Goal: Task Accomplishment & Management: Use online tool/utility

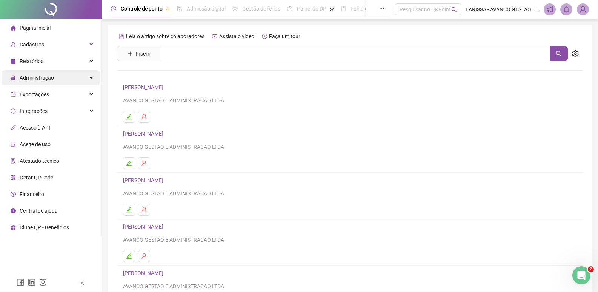
click at [83, 77] on div "Administração" at bounding box center [51, 77] width 98 height 15
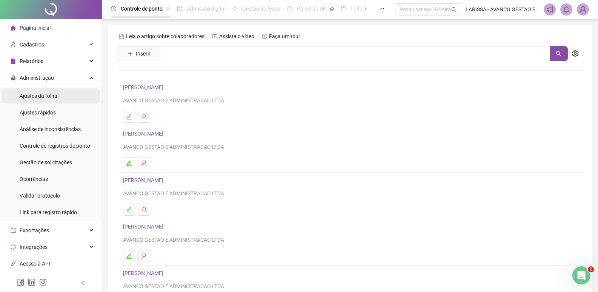
click at [81, 98] on li "Ajustes da folha" at bounding box center [51, 95] width 98 height 15
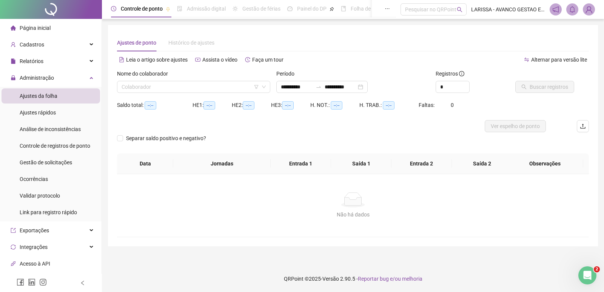
type input "**********"
click at [291, 86] on input "**********" at bounding box center [297, 87] width 32 height 8
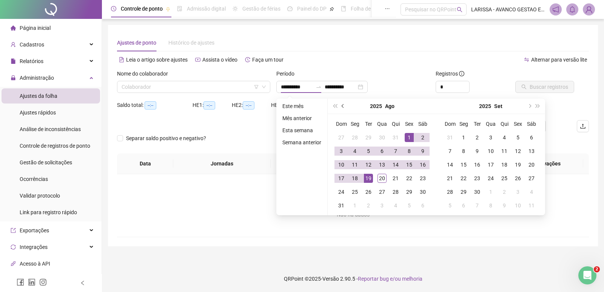
click at [343, 110] on button "prev-year" at bounding box center [343, 105] width 8 height 15
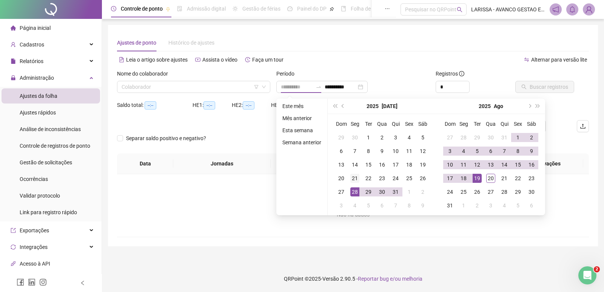
type input "**********"
click at [353, 179] on div "21" at bounding box center [354, 178] width 9 height 9
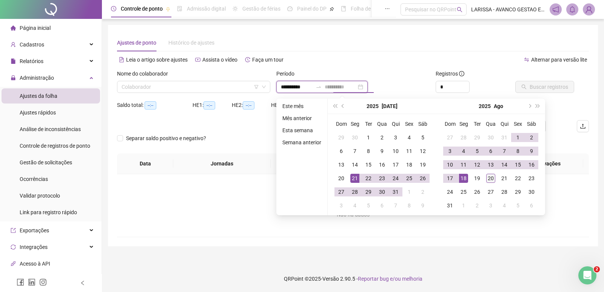
type input "**********"
click at [491, 182] on div "20" at bounding box center [490, 178] width 9 height 9
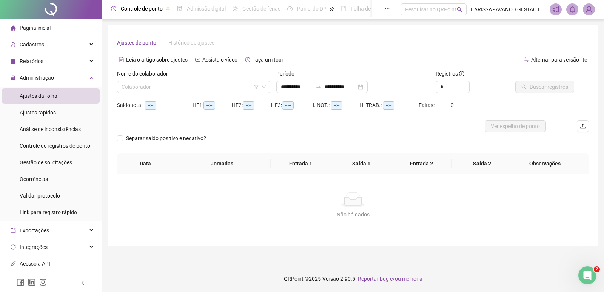
click at [226, 80] on div "Nome do colaborador" at bounding box center [193, 74] width 153 height 11
click at [220, 86] on input "search" at bounding box center [189, 86] width 137 height 11
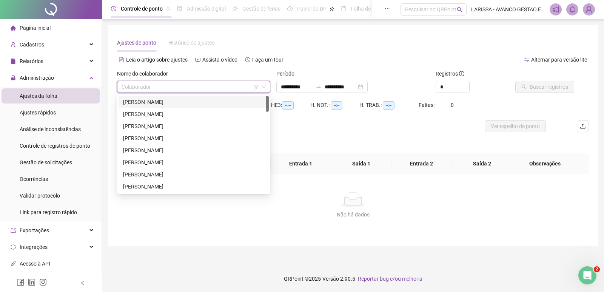
click at [202, 101] on div "ALBERT SOUZA VIEIRA" at bounding box center [193, 102] width 141 height 8
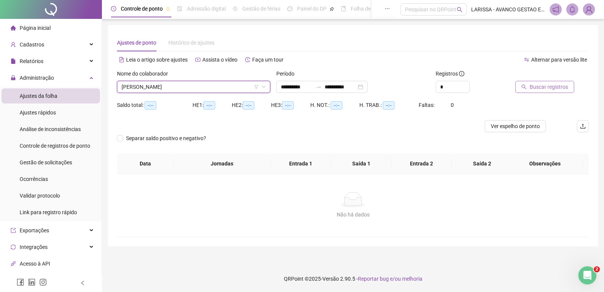
click at [536, 86] on span "Buscar registros" at bounding box center [548, 87] width 38 height 8
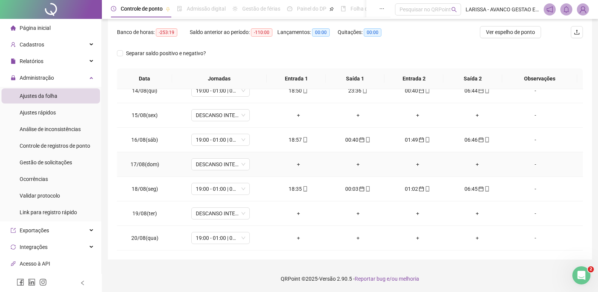
scroll to position [561, 0]
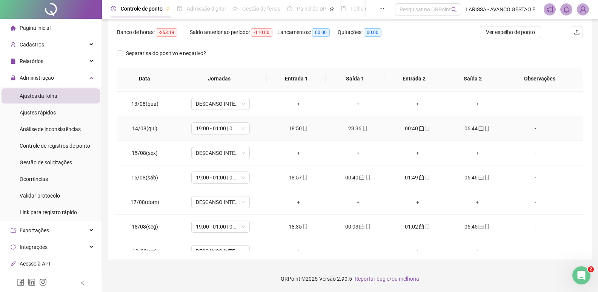
click at [303, 128] on icon "mobile" at bounding box center [305, 128] width 5 height 5
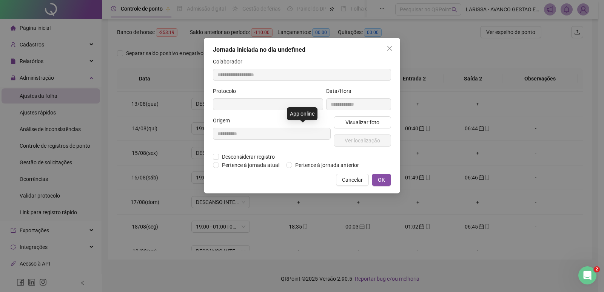
type input "**********"
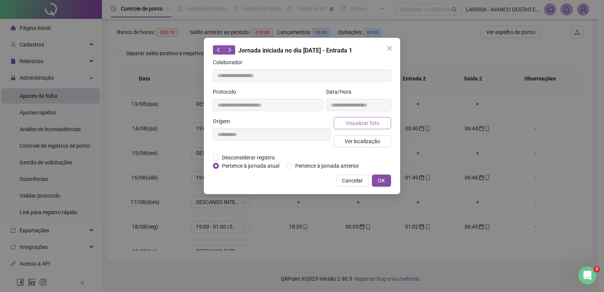
click at [358, 119] on span "Visualizar foto" at bounding box center [362, 123] width 34 height 8
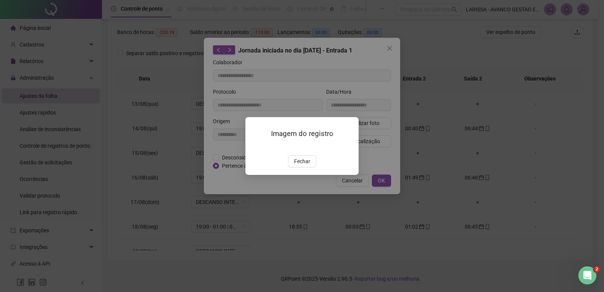
click at [391, 47] on div "Imagem do registro Fechar" at bounding box center [302, 146] width 604 height 292
click at [312, 167] on button "Fechar" at bounding box center [302, 161] width 28 height 12
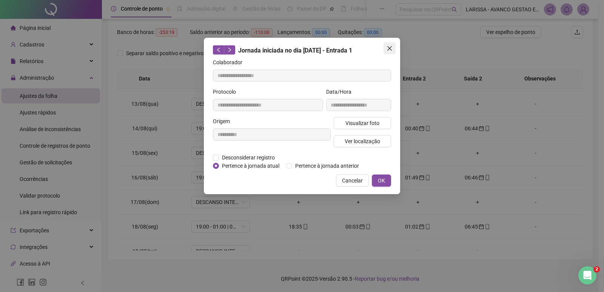
click at [395, 47] on span "Close" at bounding box center [389, 48] width 12 height 6
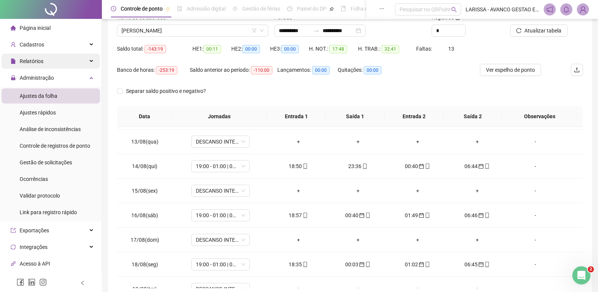
click at [37, 66] on span "Relatórios" at bounding box center [27, 61] width 33 height 15
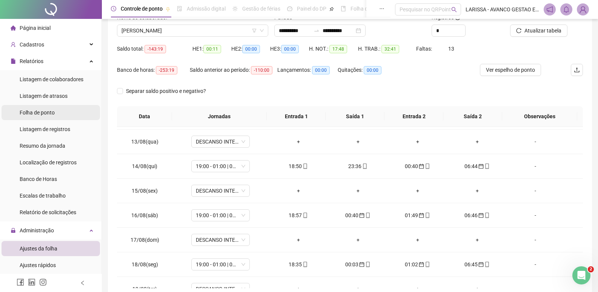
click at [52, 111] on span "Folha de ponto" at bounding box center [37, 112] width 35 height 6
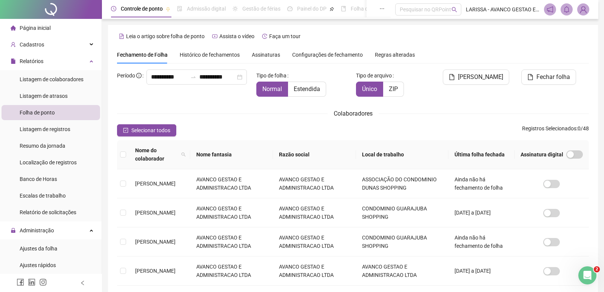
scroll to position [5, 0]
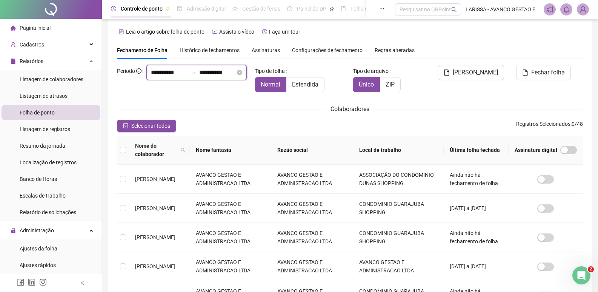
click at [151, 77] on input "**********" at bounding box center [169, 72] width 36 height 9
type input "**********"
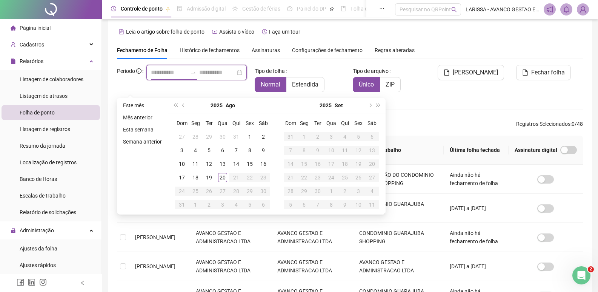
type input "**********"
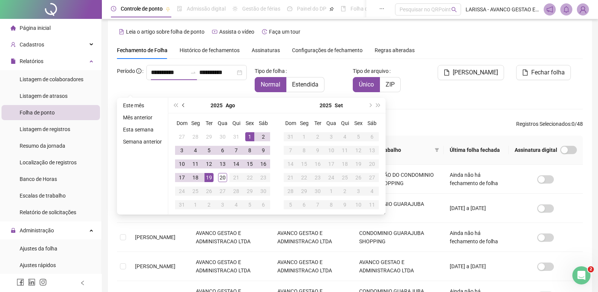
click at [184, 103] on button "prev-year" at bounding box center [184, 105] width 8 height 15
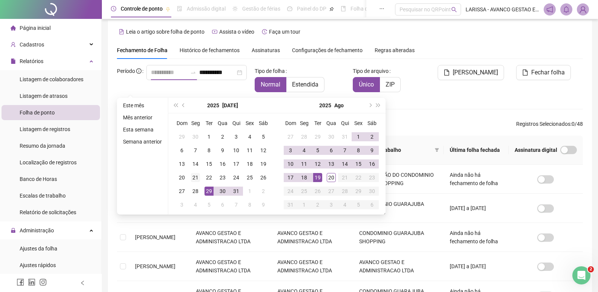
type input "**********"
click at [196, 178] on div "21" at bounding box center [195, 177] width 9 height 9
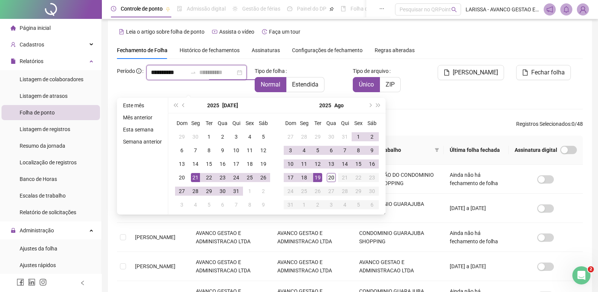
type input "**********"
click at [333, 181] on div "20" at bounding box center [331, 177] width 9 height 9
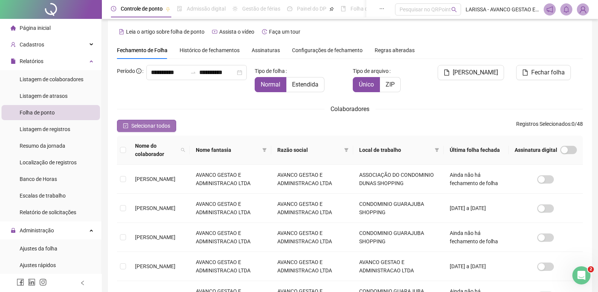
click at [129, 124] on button "Selecionar todos" at bounding box center [146, 126] width 59 height 12
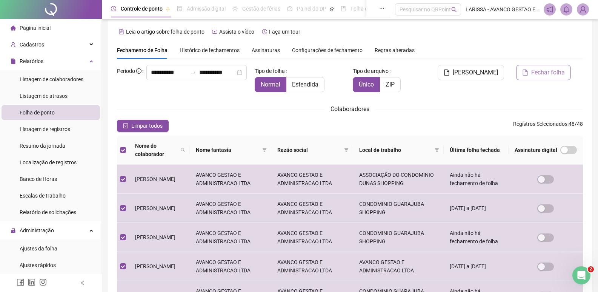
click at [535, 78] on button "Fechar folha" at bounding box center [543, 72] width 55 height 15
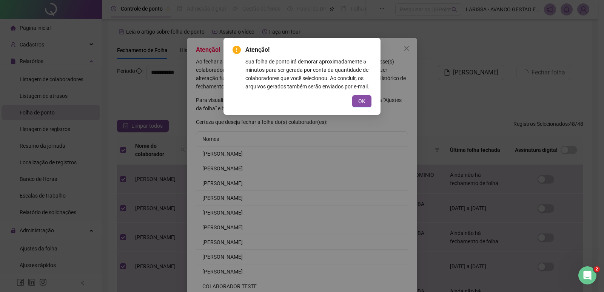
click at [352, 101] on div "OK" at bounding box center [301, 101] width 139 height 12
click at [360, 103] on span "OK" at bounding box center [361, 101] width 7 height 8
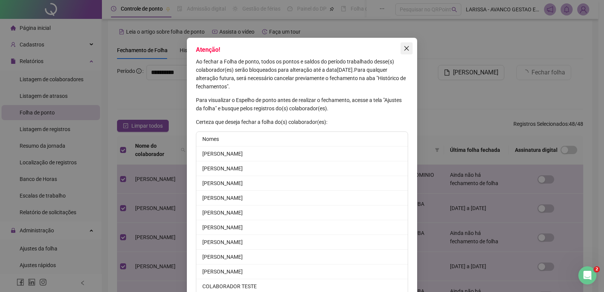
click at [407, 53] on button "Close" at bounding box center [406, 48] width 12 height 12
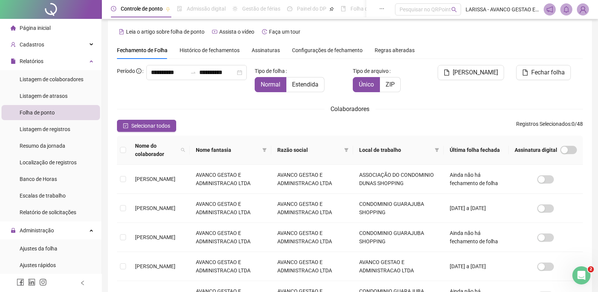
click at [584, 8] on img at bounding box center [582, 9] width 11 height 11
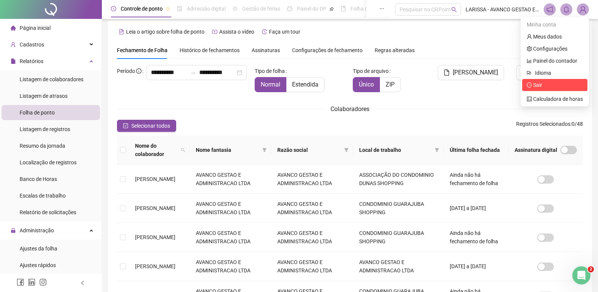
click at [538, 88] on span "Sair" at bounding box center [555, 85] width 56 height 8
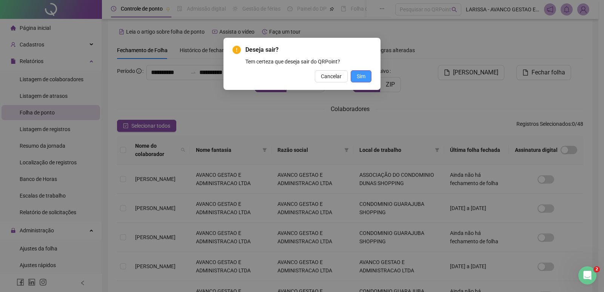
click at [367, 80] on button "Sim" at bounding box center [360, 76] width 21 height 12
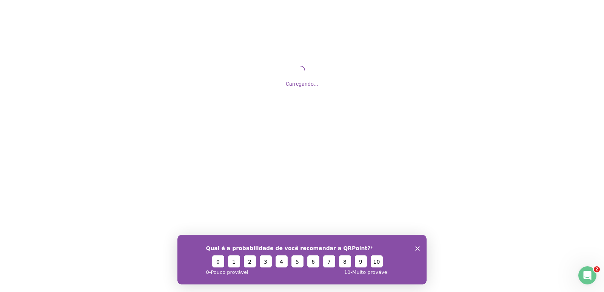
click at [414, 247] on div "Qual é a probabilidade de você recomendar a QRPoint? 0 1 2 3 4 5 6 7 8 9 10 0 -…" at bounding box center [301, 258] width 249 height 49
click at [418, 247] on polygon "Encerrar pesquisa" at bounding box center [417, 248] width 5 height 5
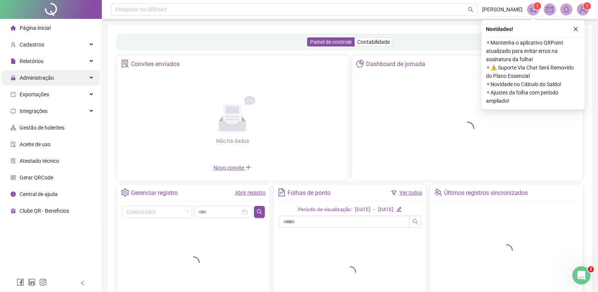
click at [81, 75] on div "Administração" at bounding box center [51, 77] width 98 height 15
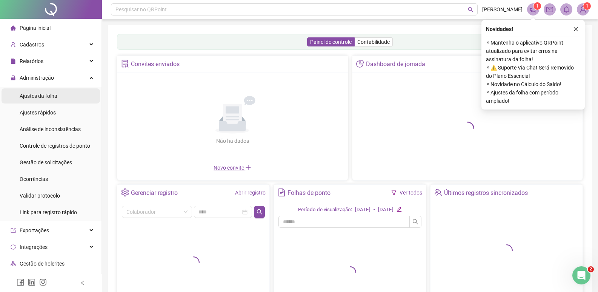
click at [52, 99] on div "Ajustes da folha" at bounding box center [39, 95] width 38 height 15
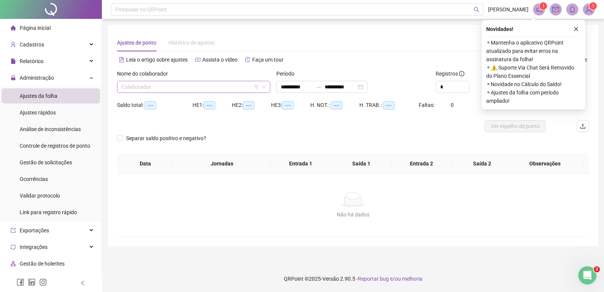
type input "**********"
click at [66, 59] on div "Relatórios" at bounding box center [51, 61] width 98 height 15
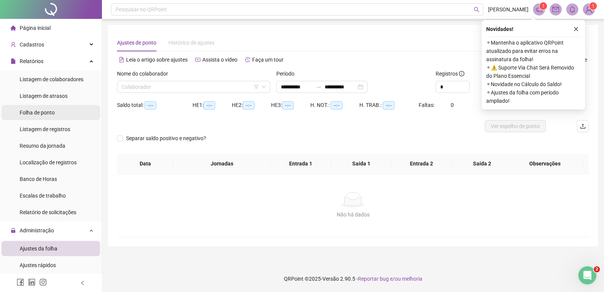
click at [54, 111] on span "Folha de ponto" at bounding box center [37, 112] width 35 height 6
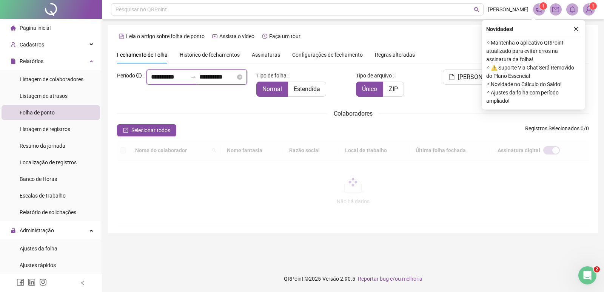
click at [151, 81] on input "**********" at bounding box center [169, 76] width 36 height 9
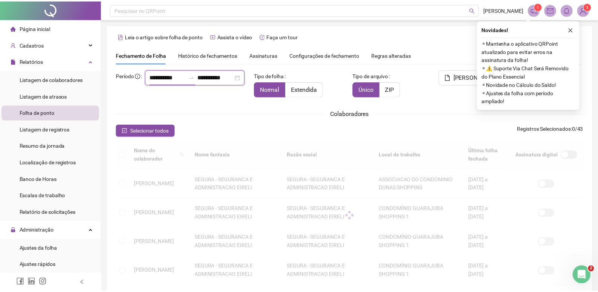
scroll to position [9, 0]
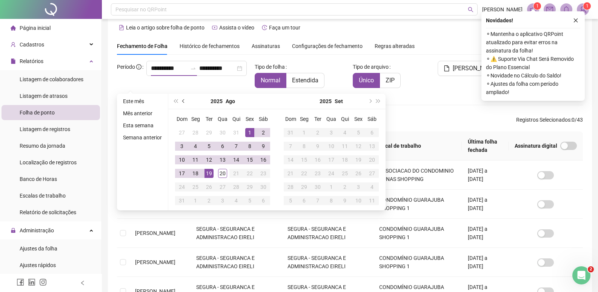
click at [183, 105] on button "prev-year" at bounding box center [184, 101] width 8 height 15
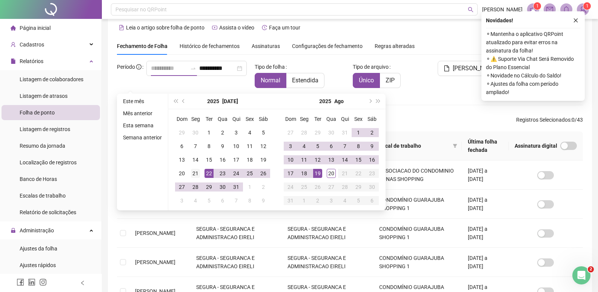
type input "**********"
click at [198, 171] on div "21" at bounding box center [195, 173] width 9 height 9
type input "**********"
click at [329, 172] on div "20" at bounding box center [331, 173] width 9 height 9
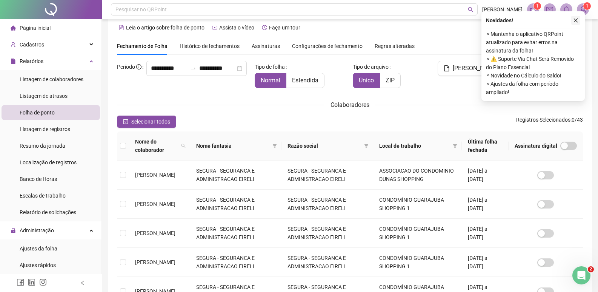
click at [576, 24] on button "button" at bounding box center [575, 20] width 9 height 9
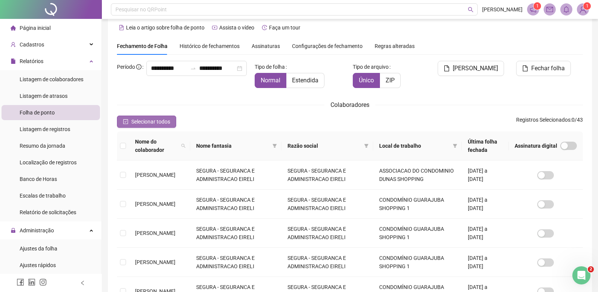
click at [151, 124] on span "Selecionar todos" at bounding box center [150, 121] width 39 height 8
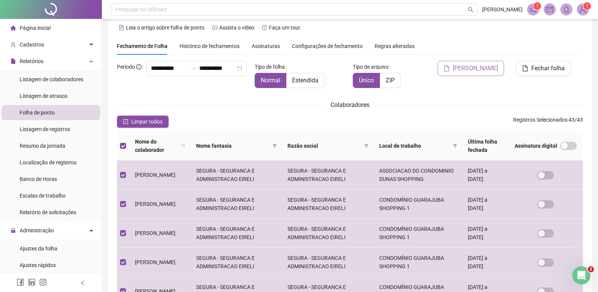
click at [495, 69] on span "[PERSON_NAME]" at bounding box center [475, 68] width 45 height 9
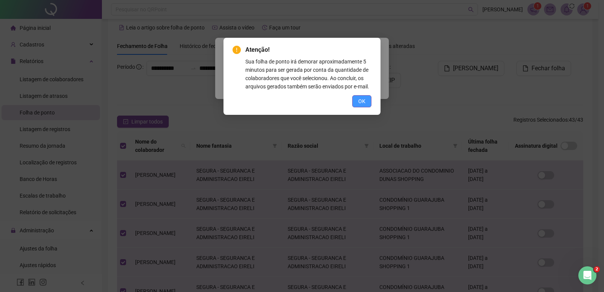
click at [358, 100] on span "OK" at bounding box center [361, 101] width 7 height 8
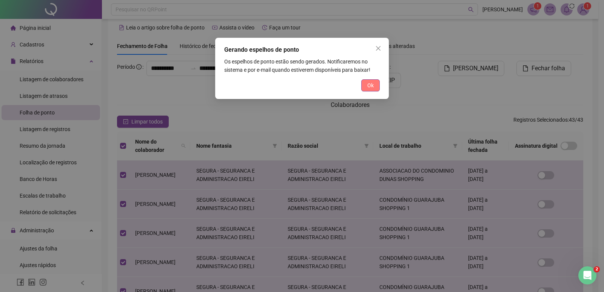
click at [374, 86] on button "Ok" at bounding box center [370, 85] width 18 height 12
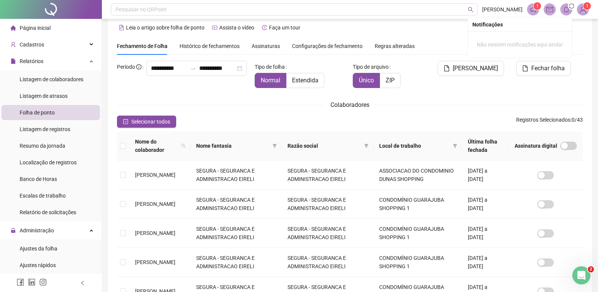
click at [563, 11] on span at bounding box center [566, 9] width 12 height 12
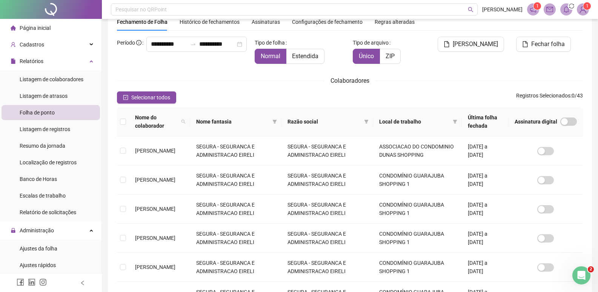
scroll to position [46, 0]
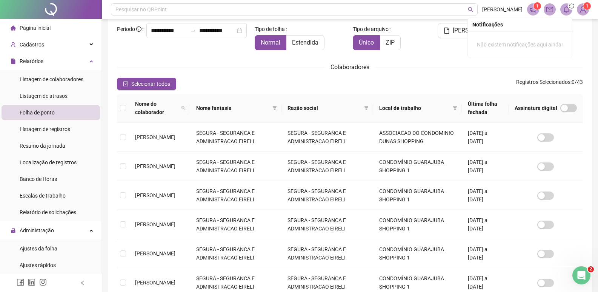
click at [560, 12] on span at bounding box center [566, 9] width 12 height 12
click at [568, 11] on icon "bell" at bounding box center [566, 9] width 7 height 7
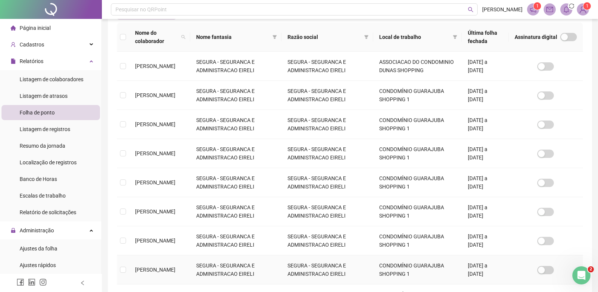
scroll to position [15, 0]
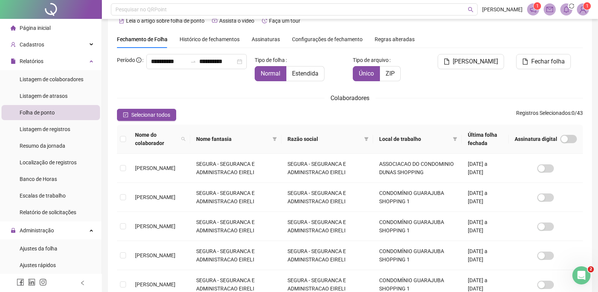
click at [570, 14] on span at bounding box center [566, 9] width 12 height 12
click at [136, 115] on span "Selecionar todos" at bounding box center [150, 115] width 39 height 8
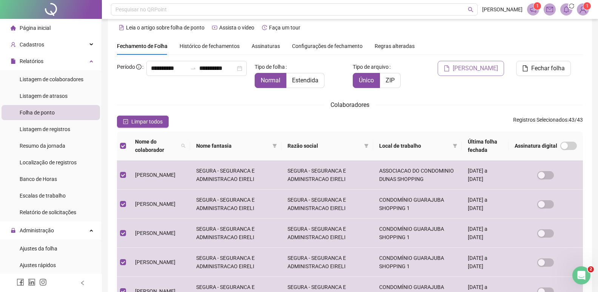
click at [484, 68] on span "[PERSON_NAME]" at bounding box center [475, 68] width 45 height 9
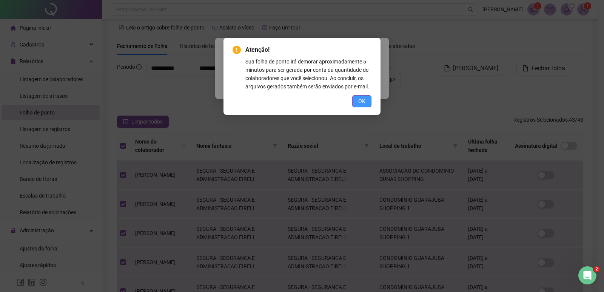
click at [368, 104] on button "OK" at bounding box center [361, 101] width 19 height 12
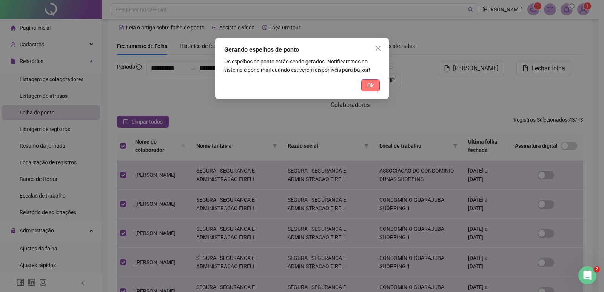
click at [368, 86] on span "Ok" at bounding box center [370, 85] width 6 height 8
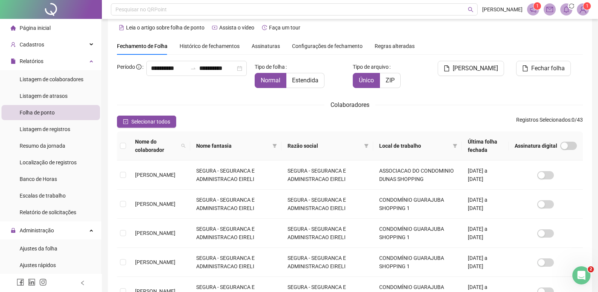
click at [565, 17] on header "Pesquisar no QRPoint SARA 1 1" at bounding box center [350, 9] width 496 height 19
click at [565, 14] on span at bounding box center [566, 9] width 12 height 12
click at [187, 144] on span at bounding box center [184, 146] width 8 height 20
click at [155, 170] on span "Buscar" at bounding box center [148, 172] width 17 height 8
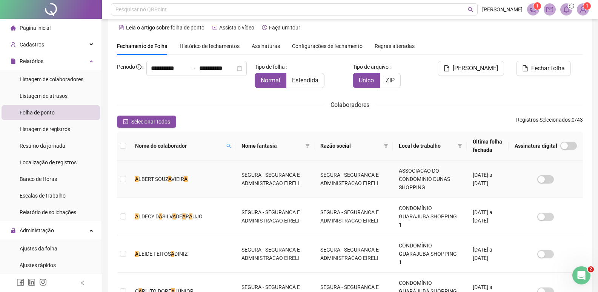
click at [133, 178] on td "A LBERT SOUZ A VIEIR A" at bounding box center [182, 178] width 106 height 37
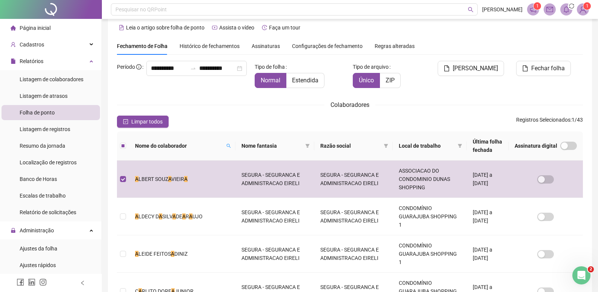
click at [189, 148] on span "Nome do colaborador" at bounding box center [179, 145] width 88 height 8
click at [226, 146] on icon "search" at bounding box center [228, 145] width 5 height 5
click at [154, 170] on span "Buscar" at bounding box center [148, 172] width 17 height 8
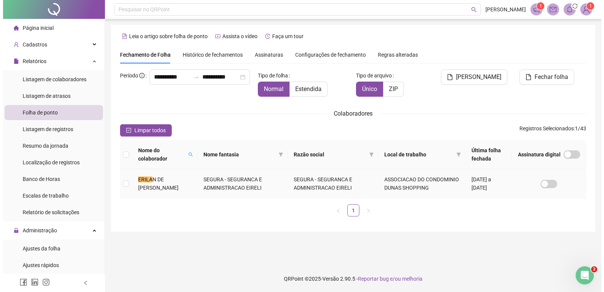
scroll to position [0, 0]
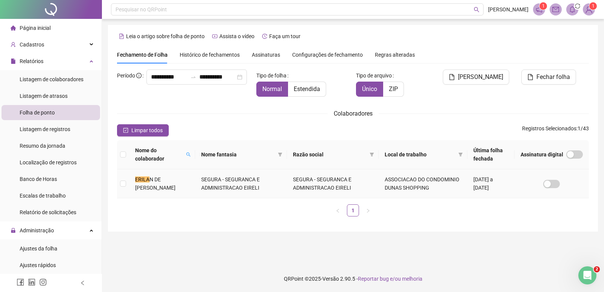
click at [146, 183] on td "ERILA N DE JESUS ROCHA" at bounding box center [162, 183] width 66 height 29
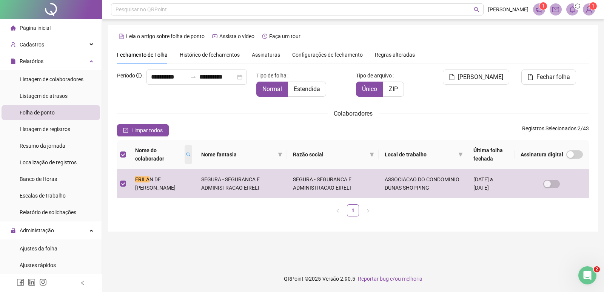
click at [184, 156] on span at bounding box center [188, 154] width 8 height 20
click at [139, 174] on input "*****" at bounding box center [149, 172] width 71 height 12
type input "*"
click at [135, 185] on span "Buscar" at bounding box center [135, 185] width 17 height 8
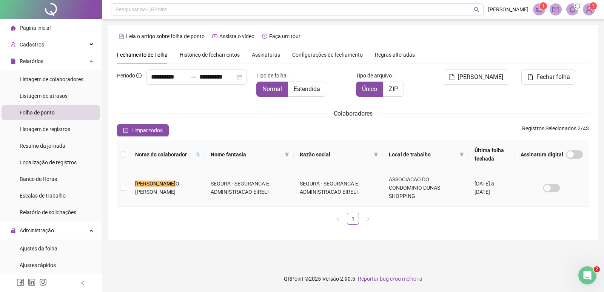
click at [135, 187] on td "GILBERT O SOARES DE OLIVEIRA" at bounding box center [166, 187] width 75 height 37
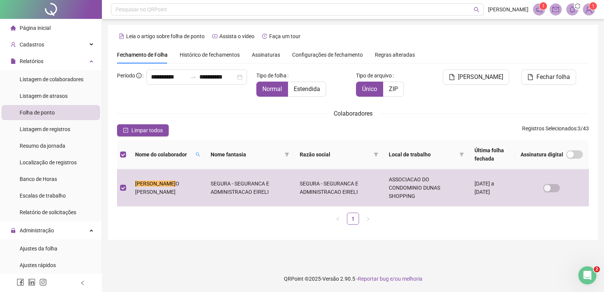
click at [183, 155] on div "Nome do colaborador" at bounding box center [166, 154] width 63 height 8
click at [194, 154] on span at bounding box center [198, 154] width 8 height 11
click at [141, 185] on span "Buscar" at bounding box center [142, 185] width 17 height 8
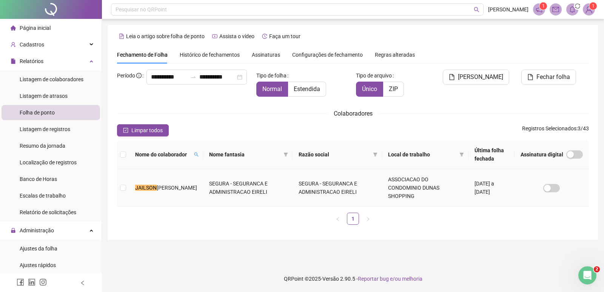
click at [157, 186] on span "SANTOS SILVA" at bounding box center [177, 187] width 40 height 6
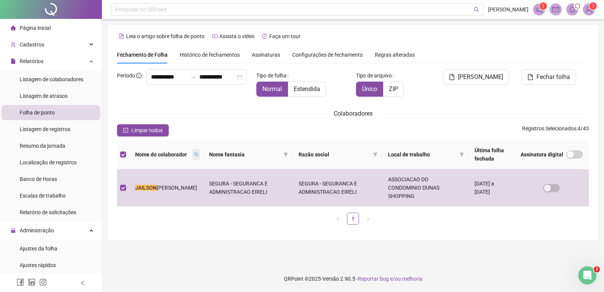
click at [192, 150] on span at bounding box center [196, 154] width 8 height 11
click at [137, 184] on span "Buscar" at bounding box center [135, 185] width 17 height 8
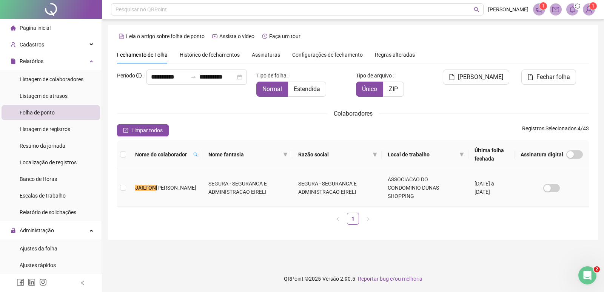
click at [156, 184] on span "PEREIRA GOMES" at bounding box center [176, 187] width 40 height 6
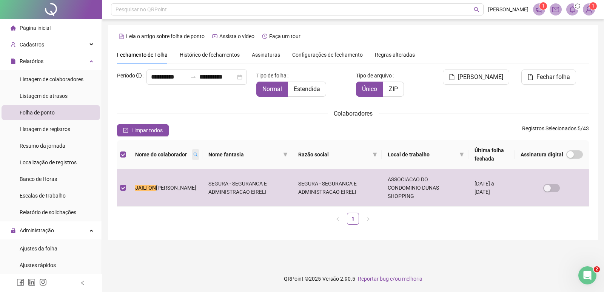
click at [192, 153] on span at bounding box center [196, 154] width 8 height 11
click at [138, 189] on span "Buscar" at bounding box center [135, 185] width 17 height 8
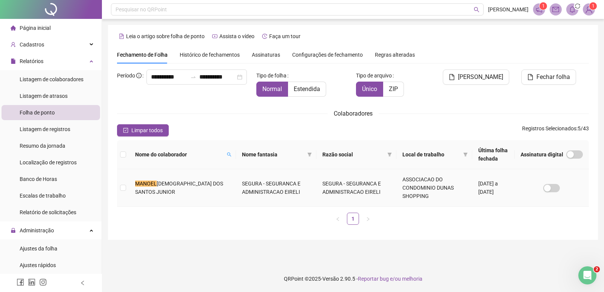
click at [138, 183] on mark "MANOEL" at bounding box center [146, 183] width 22 height 6
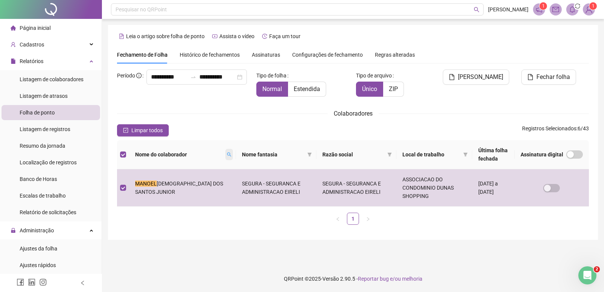
click at [225, 157] on span at bounding box center [229, 154] width 8 height 11
click at [148, 179] on span "Buscar" at bounding box center [150, 181] width 17 height 8
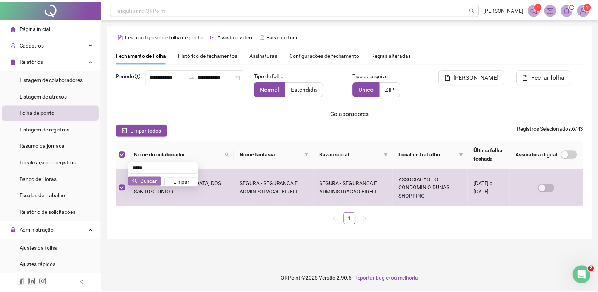
scroll to position [9, 0]
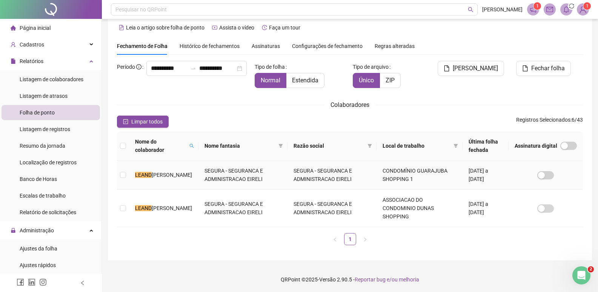
click at [152, 178] on span "RO FERREIRA TEIXEIRA" at bounding box center [172, 175] width 40 height 6
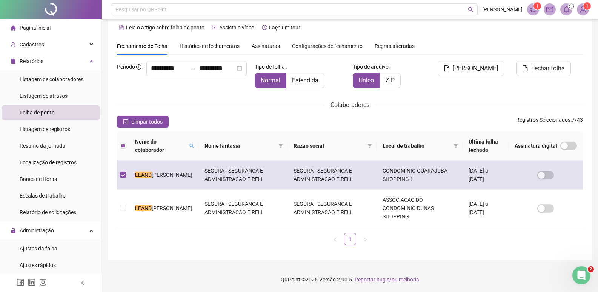
click at [152, 178] on span "RO FERREIRA TEIXEIRA" at bounding box center [172, 175] width 40 height 6
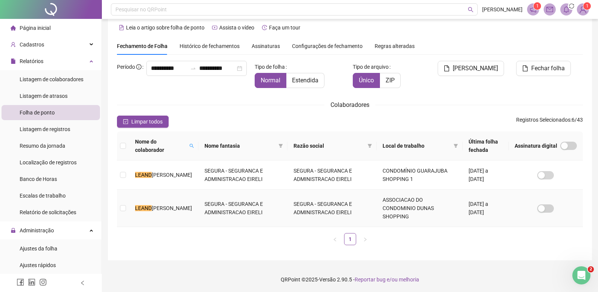
click at [141, 205] on mark "LEAND" at bounding box center [143, 208] width 17 height 6
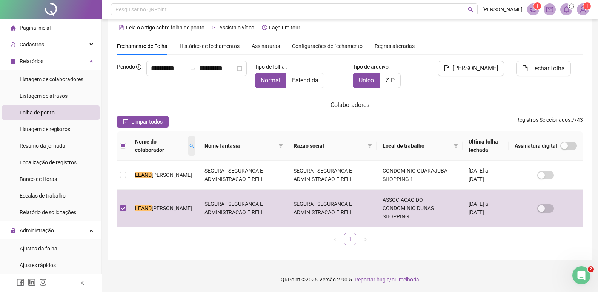
click at [194, 147] on icon "search" at bounding box center [191, 145] width 5 height 5
click at [138, 169] on button "Buscar" at bounding box center [144, 172] width 34 height 9
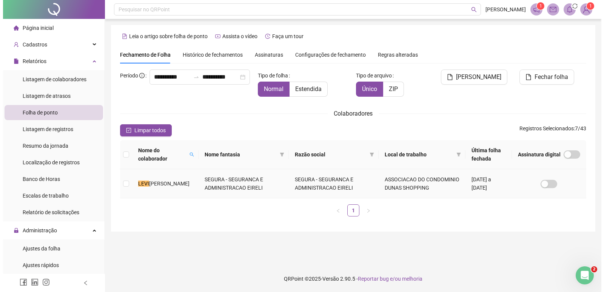
scroll to position [0, 0]
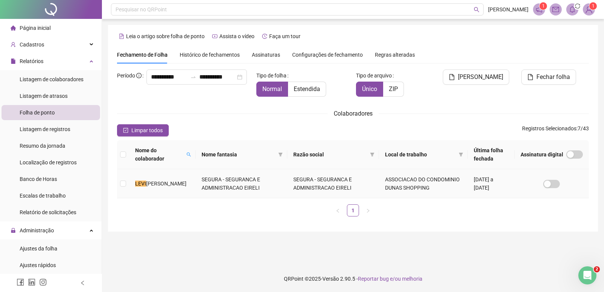
click at [136, 180] on mark "LEVI" at bounding box center [140, 183] width 11 height 6
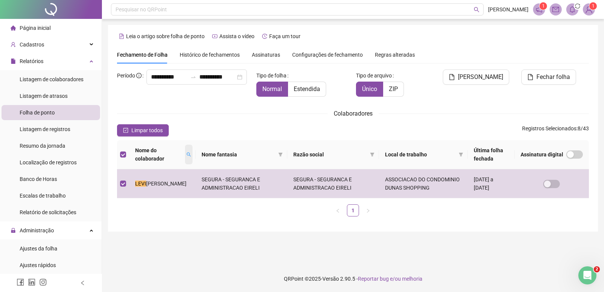
click at [186, 154] on icon "search" at bounding box center [188, 154] width 5 height 5
click at [141, 186] on span "Buscar" at bounding box center [135, 185] width 17 height 8
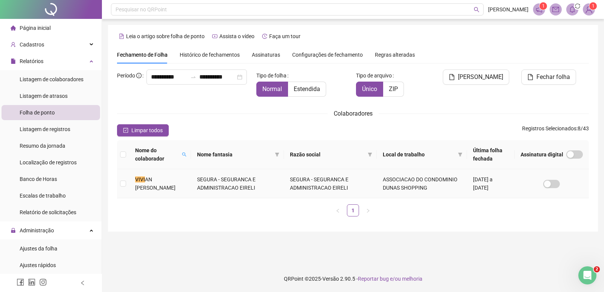
click at [149, 190] on span "AN VITORIA CARDOSO SANTANA" at bounding box center [155, 183] width 40 height 14
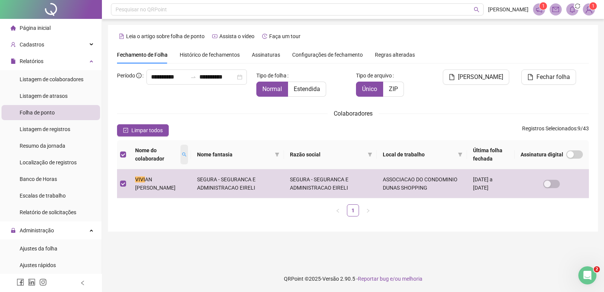
click at [188, 158] on span at bounding box center [184, 154] width 8 height 20
type input "*****"
click at [143, 179] on span "Buscar" at bounding box center [147, 181] width 17 height 8
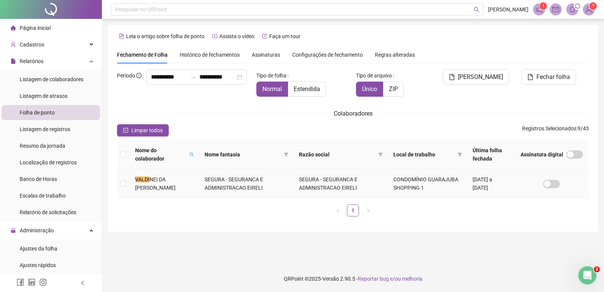
click at [146, 186] on span "NEI DA SILVA RAMOS" at bounding box center [155, 183] width 40 height 14
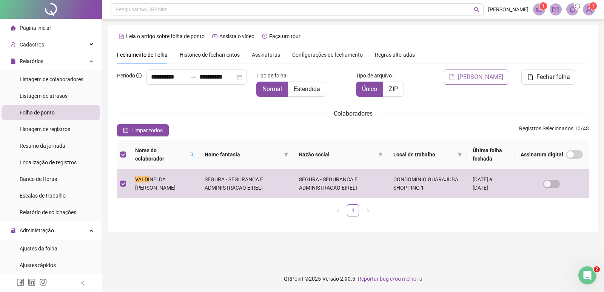
click at [487, 81] on span "[PERSON_NAME]" at bounding box center [480, 76] width 45 height 9
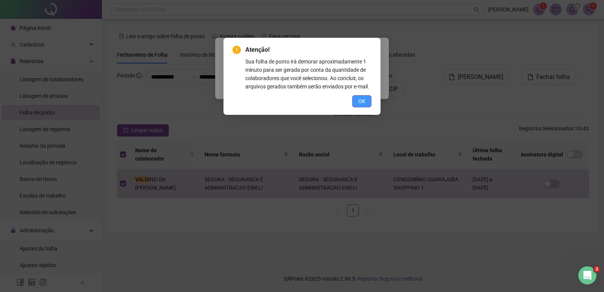
click at [364, 103] on span "OK" at bounding box center [361, 101] width 7 height 8
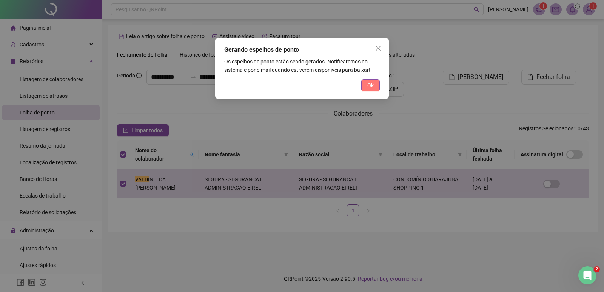
click at [370, 89] on span "Ok" at bounding box center [370, 85] width 6 height 8
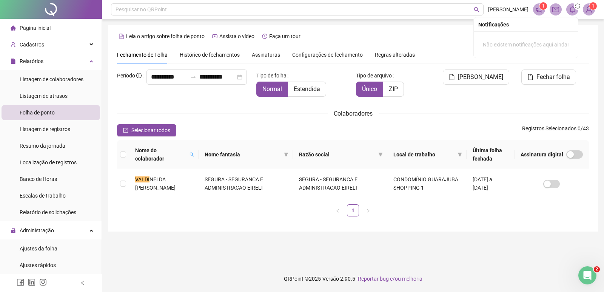
click at [573, 11] on icon "bell" at bounding box center [572, 9] width 7 height 7
click at [519, 10] on span "[PERSON_NAME]" at bounding box center [508, 9] width 40 height 8
click at [590, 6] on sup "1" at bounding box center [593, 6] width 8 height 8
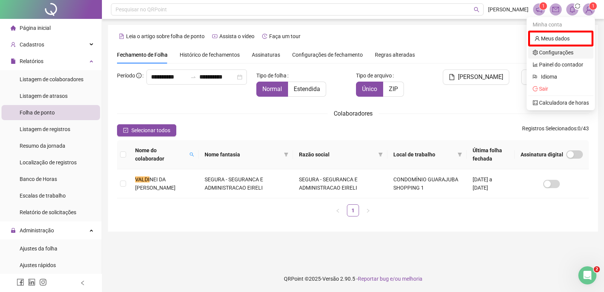
click at [558, 49] on link "Configurações" at bounding box center [552, 52] width 41 height 6
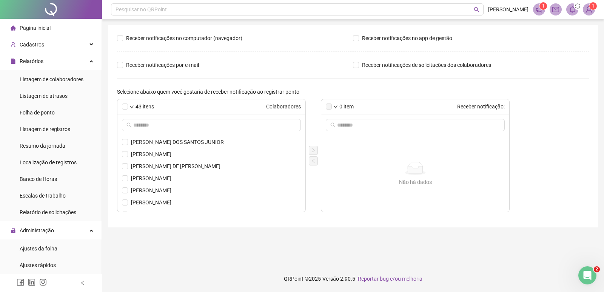
scroll to position [443, 0]
click at [591, 11] on img at bounding box center [588, 9] width 11 height 11
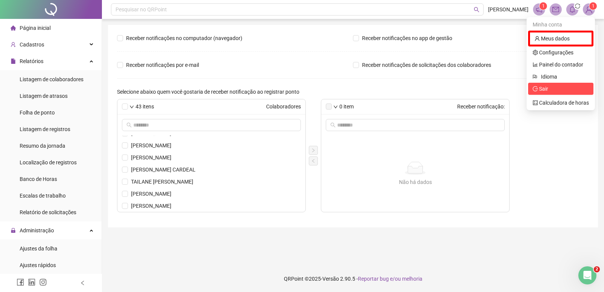
click at [552, 90] on span "Sair" at bounding box center [560, 89] width 56 height 8
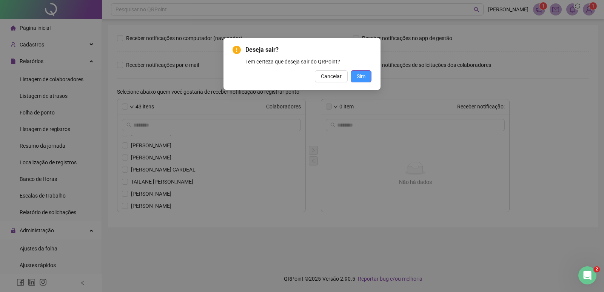
click at [367, 78] on button "Sim" at bounding box center [360, 76] width 21 height 12
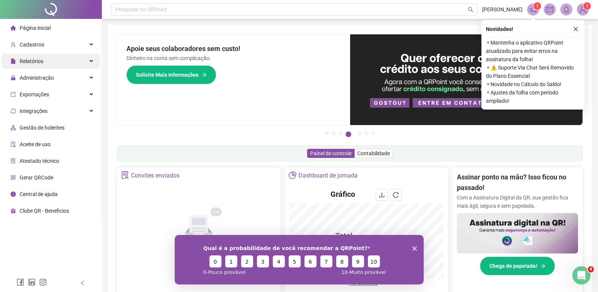
click at [51, 65] on div "Relatórios" at bounding box center [51, 61] width 98 height 15
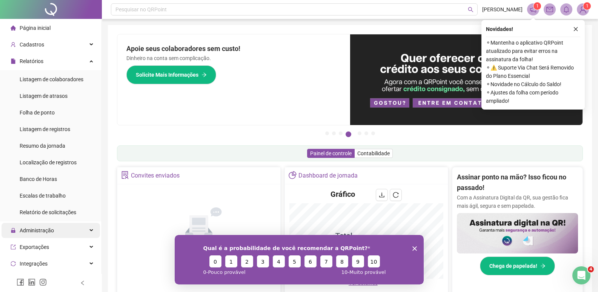
click at [72, 227] on div "Administração" at bounding box center [51, 230] width 98 height 15
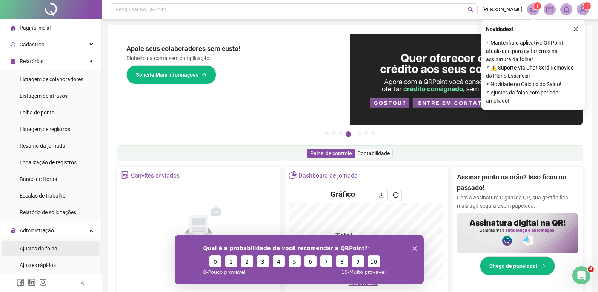
click at [64, 250] on li "Ajustes da folha" at bounding box center [51, 248] width 98 height 15
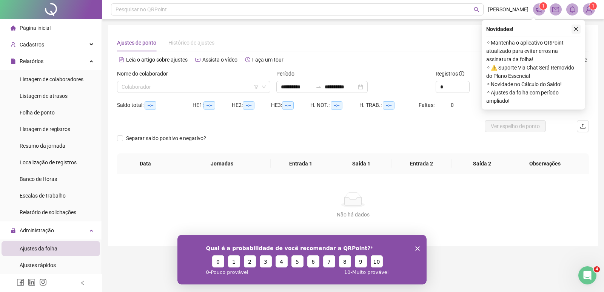
click at [579, 33] on button "button" at bounding box center [575, 29] width 9 height 9
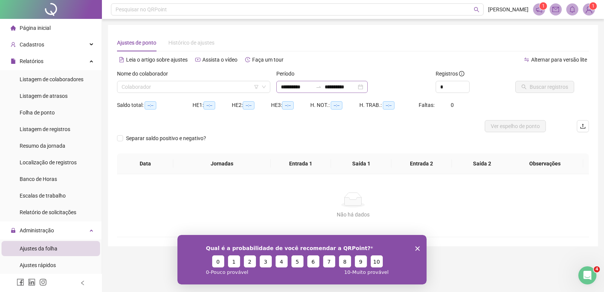
click at [280, 90] on div "**********" at bounding box center [321, 87] width 91 height 12
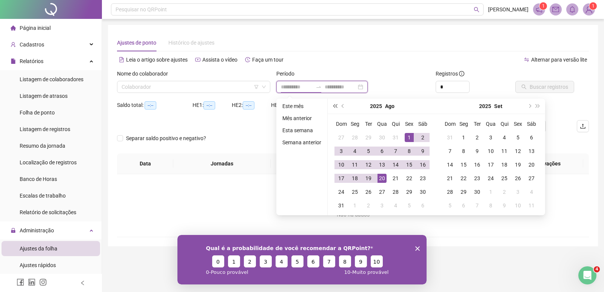
type input "**********"
click at [343, 112] on button "prev-year" at bounding box center [343, 105] width 8 height 15
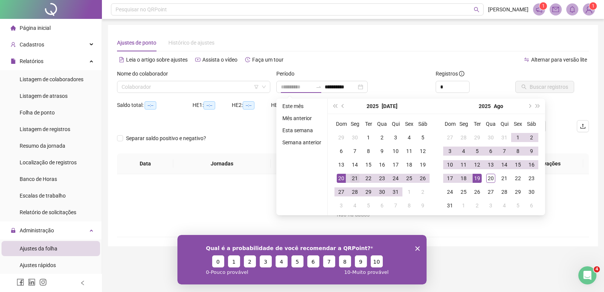
type input "**********"
click at [352, 183] on td "21" at bounding box center [355, 178] width 14 height 14
type input "**********"
click at [494, 179] on div "20" at bounding box center [490, 178] width 9 height 9
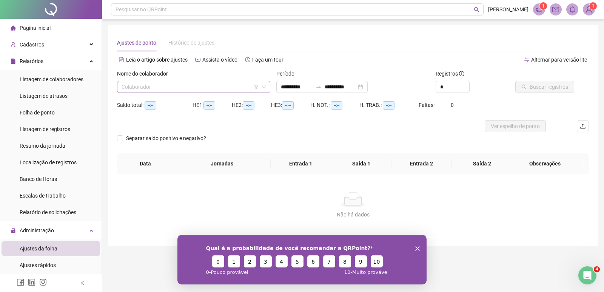
click at [241, 87] on input "search" at bounding box center [189, 86] width 137 height 11
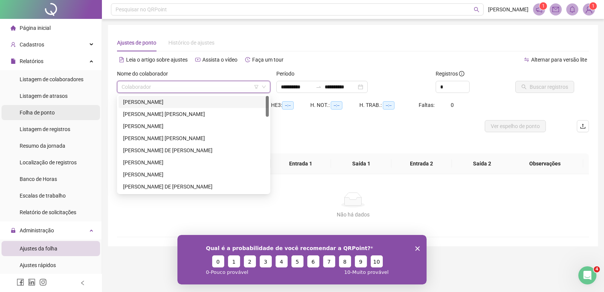
click at [49, 110] on span "Folha de ponto" at bounding box center [37, 112] width 35 height 6
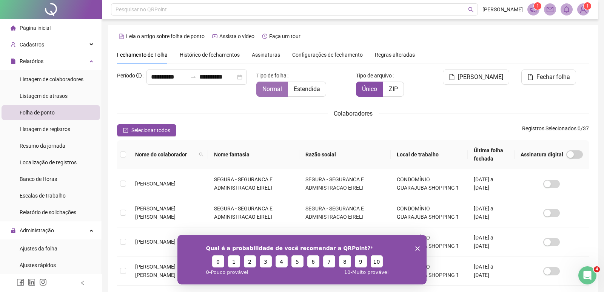
scroll to position [9, 0]
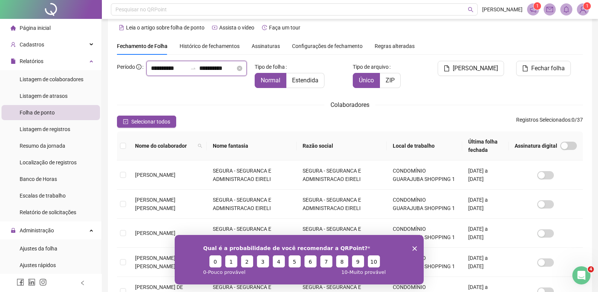
click at [151, 73] on input "**********" at bounding box center [169, 68] width 36 height 9
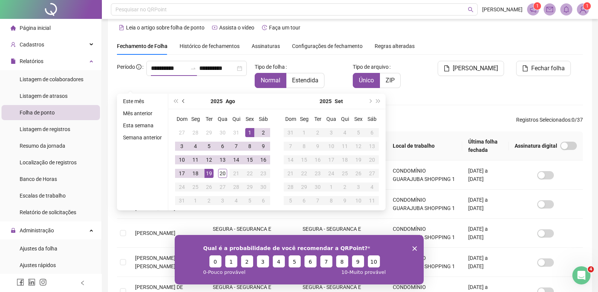
click at [183, 101] on span "prev-year" at bounding box center [184, 101] width 4 height 4
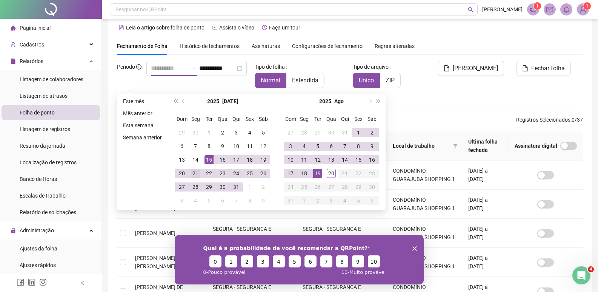
type input "**********"
click at [197, 175] on div "21" at bounding box center [195, 173] width 9 height 9
type input "**********"
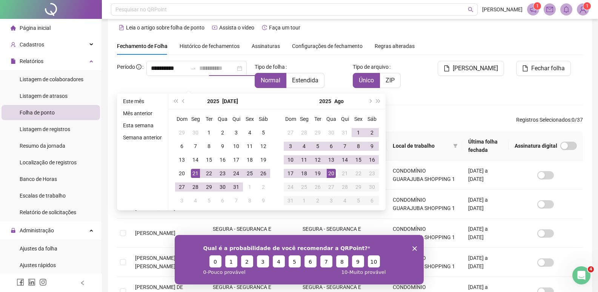
click at [332, 175] on div "20" at bounding box center [331, 173] width 9 height 9
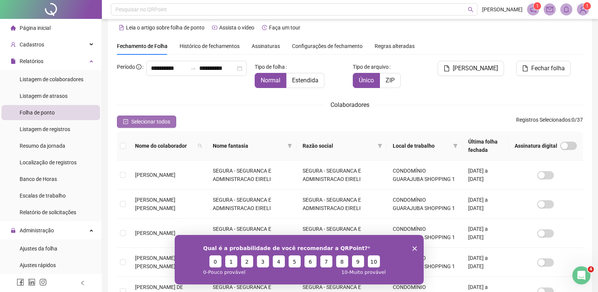
click at [157, 122] on span "Selecionar todos" at bounding box center [150, 121] width 39 height 8
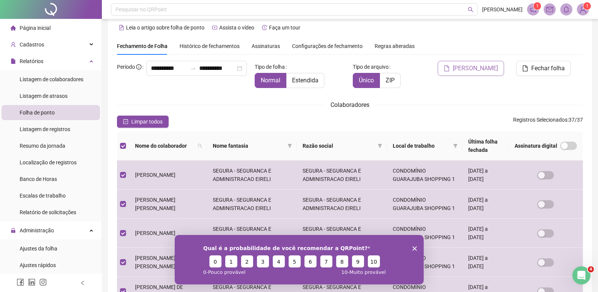
click at [493, 70] on span "[PERSON_NAME]" at bounding box center [475, 68] width 45 height 9
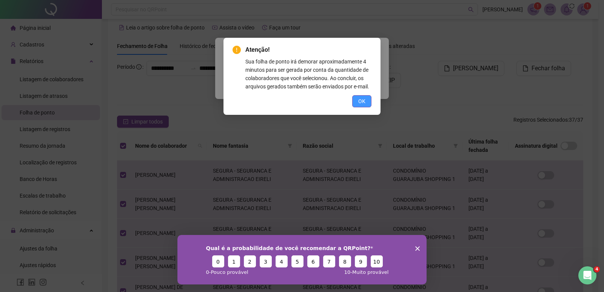
click at [360, 101] on span "OK" at bounding box center [361, 101] width 7 height 8
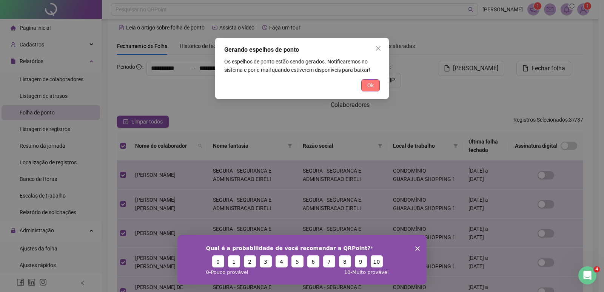
click at [365, 88] on button "Ok" at bounding box center [370, 85] width 18 height 12
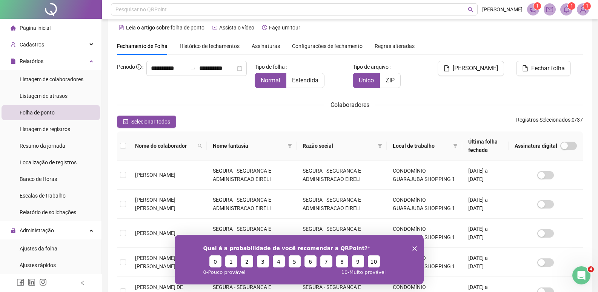
click at [567, 9] on icon "bell" at bounding box center [566, 9] width 7 height 7
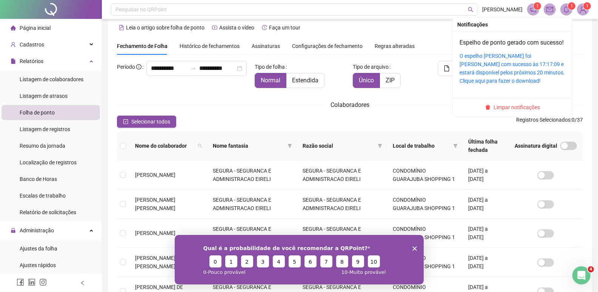
click at [525, 77] on div "O espelho de ponto foi gerado com sucesso às 17:17:09 e estará disponível pelos…" at bounding box center [512, 68] width 106 height 33
click at [515, 75] on link "O espelho de ponto foi gerado com sucesso às 17:17:09 e estará disponível pelos…" at bounding box center [511, 68] width 105 height 31
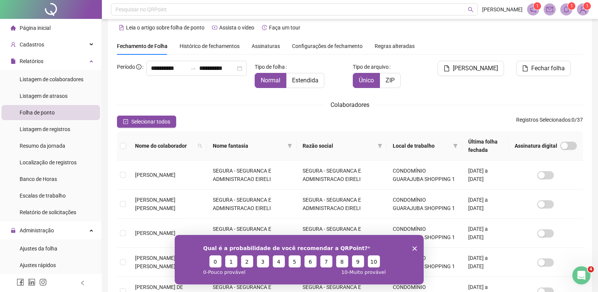
click at [580, 11] on img at bounding box center [582, 9] width 11 height 11
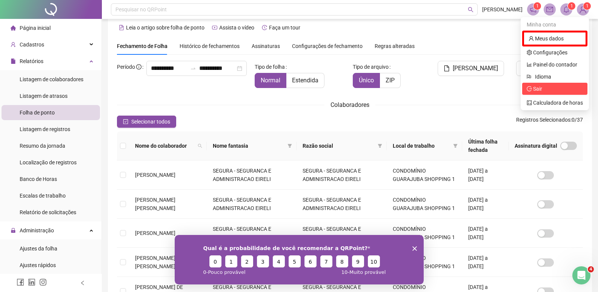
click at [538, 91] on span "Sair" at bounding box center [537, 89] width 9 height 6
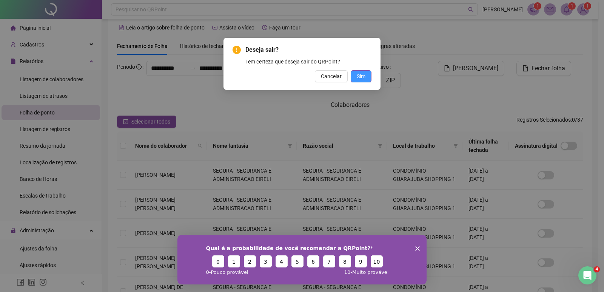
click at [363, 76] on span "Sim" at bounding box center [361, 76] width 9 height 8
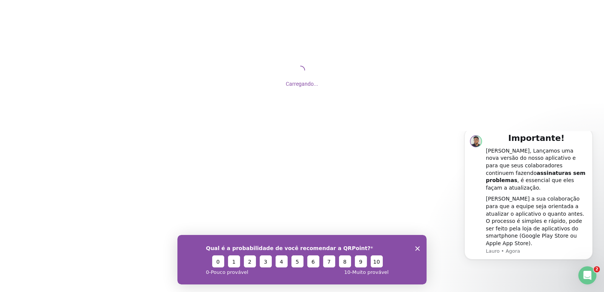
click at [412, 247] on div "Qual é a probabilidade de você recomendar a QRPoint? 0 1 2 3 4 5 6 7 8 9 10 0 -…" at bounding box center [301, 258] width 249 height 49
click at [420, 244] on div "Qual é a probabilidade de você recomendar a QRPoint? 0 1 2 3 4 5 6 7 8 9 10 0 -…" at bounding box center [301, 258] width 249 height 49
click at [416, 246] on icon "Encerrar pesquisa" at bounding box center [417, 248] width 5 height 5
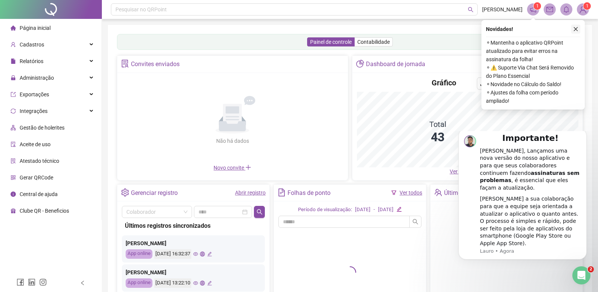
click at [575, 28] on icon "close" at bounding box center [575, 28] width 5 height 5
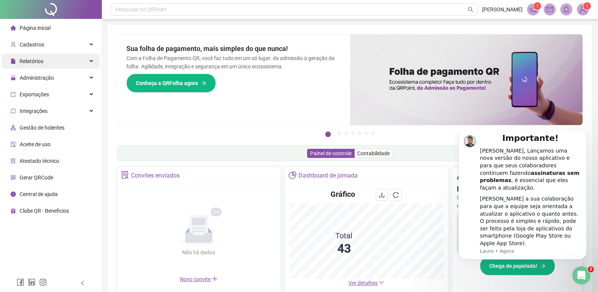
click at [36, 58] on span "Relatórios" at bounding box center [32, 61] width 24 height 6
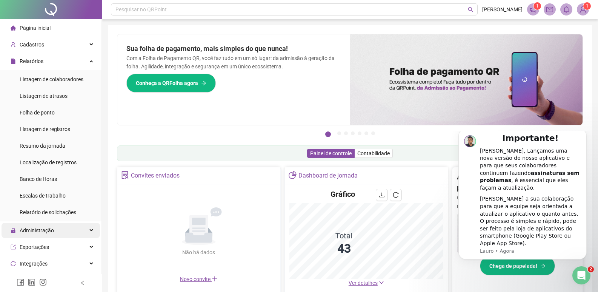
click at [60, 227] on div "Administração" at bounding box center [51, 230] width 98 height 15
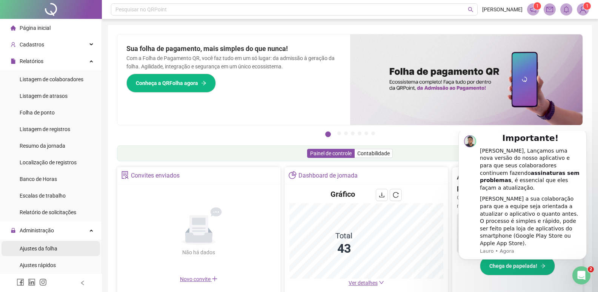
click at [52, 246] on span "Ajustes da folha" at bounding box center [39, 248] width 38 height 6
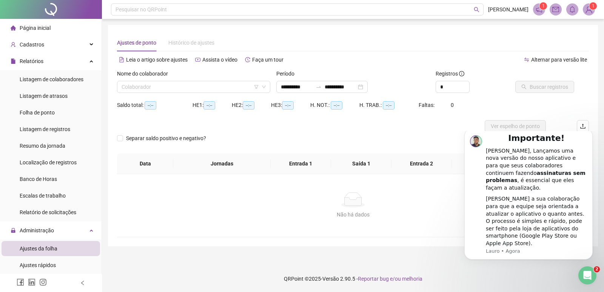
type input "**********"
click at [198, 80] on div "Nome do colaborador" at bounding box center [193, 74] width 153 height 11
click at [238, 98] on div "Nome do colaborador Colaborador" at bounding box center [193, 83] width 159 height 29
click at [232, 88] on input "search" at bounding box center [189, 86] width 137 height 11
click at [176, 84] on input "search" at bounding box center [189, 86] width 137 height 11
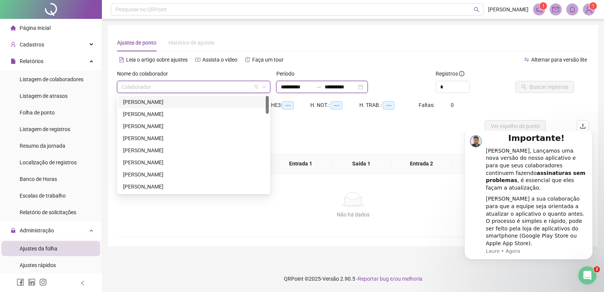
click at [285, 88] on input "**********" at bounding box center [297, 87] width 32 height 8
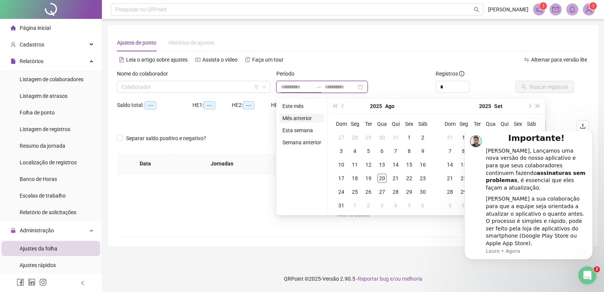
type input "**********"
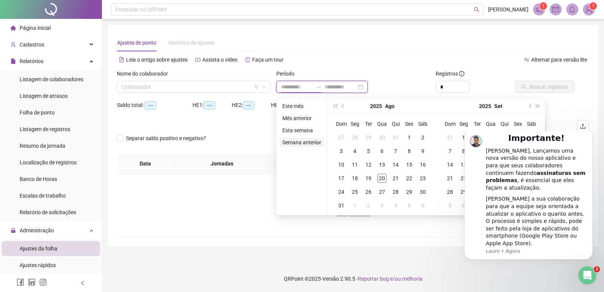
type input "**********"
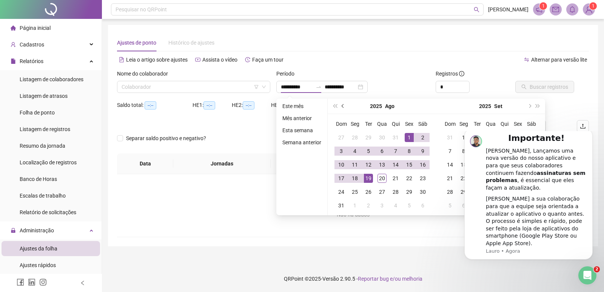
click at [344, 106] on span "prev-year" at bounding box center [343, 106] width 4 height 4
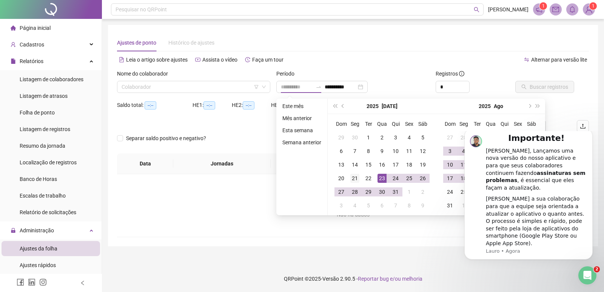
type input "**********"
click at [355, 181] on div "21" at bounding box center [354, 178] width 9 height 9
type input "**********"
click at [587, 135] on button "Dismiss notification" at bounding box center [590, 131] width 10 height 10
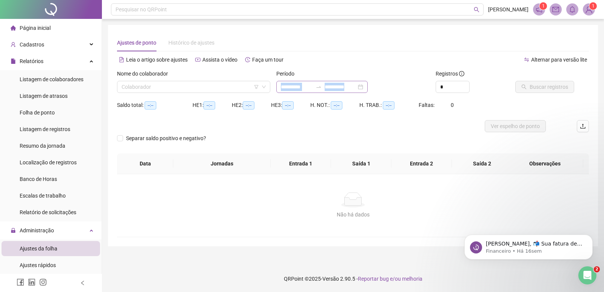
click at [320, 91] on div "**********" at bounding box center [352, 83] width 159 height 29
click at [312, 87] on input "**********" at bounding box center [297, 87] width 32 height 8
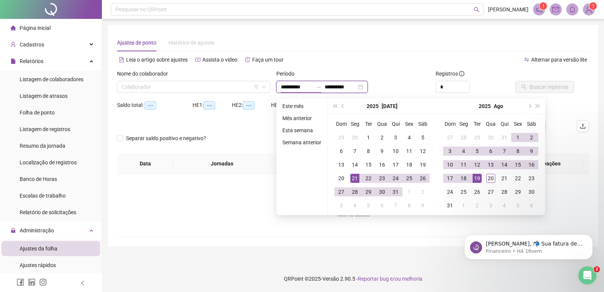
type input "**********"
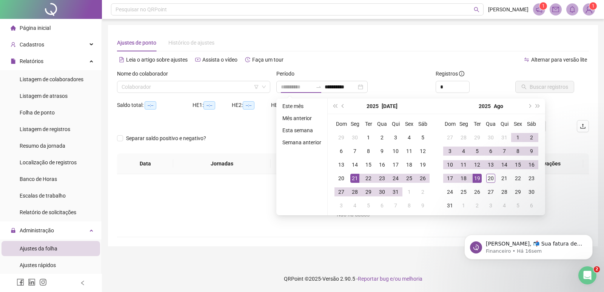
click at [356, 181] on div "21" at bounding box center [354, 178] width 9 height 9
type input "**********"
click at [492, 180] on div "20" at bounding box center [490, 178] width 9 height 9
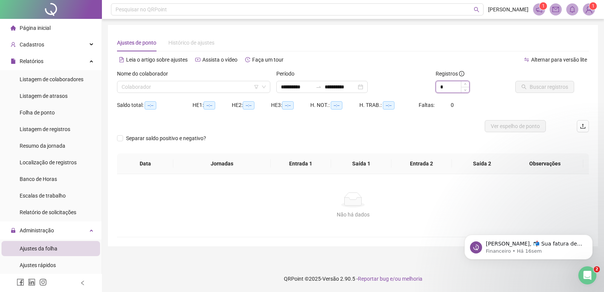
click at [459, 83] on input "*" at bounding box center [452, 86] width 33 height 11
click at [151, 86] on input "search" at bounding box center [189, 86] width 137 height 11
click at [516, 53] on div "**********" at bounding box center [353, 135] width 472 height 203
type input "*"
click at [465, 83] on icon "up" at bounding box center [465, 84] width 3 height 3
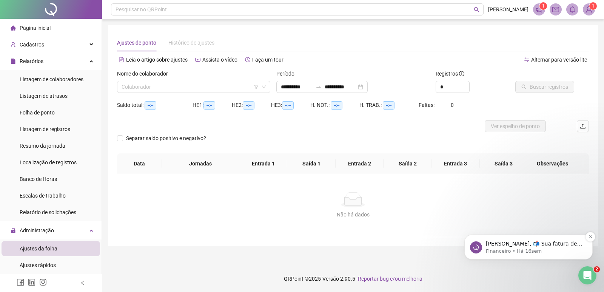
click at [584, 241] on div "[PERSON_NAME], 📬 Sua fatura de Abril já está disponível! Olá, tudo bem? Passand…" at bounding box center [528, 246] width 117 height 15
click at [210, 81] on input "search" at bounding box center [189, 86] width 137 height 11
click at [320, 141] on div "Separar saldo positivo e negativo?" at bounding box center [353, 142] width 472 height 21
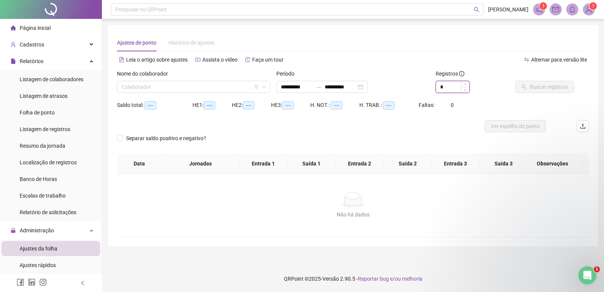
click at [456, 87] on input "*" at bounding box center [452, 86] width 33 height 11
click at [50, 106] on div "Folha de ponto" at bounding box center [37, 112] width 35 height 15
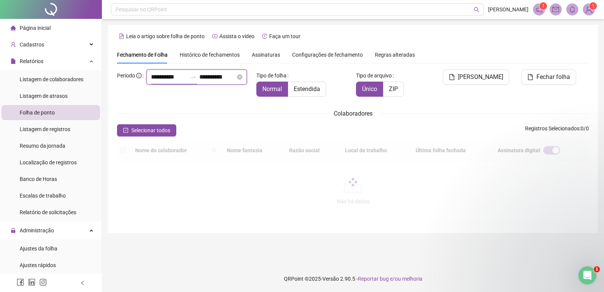
click at [151, 81] on input "**********" at bounding box center [169, 76] width 36 height 9
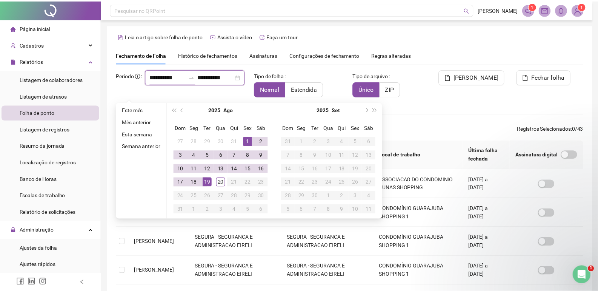
scroll to position [9, 0]
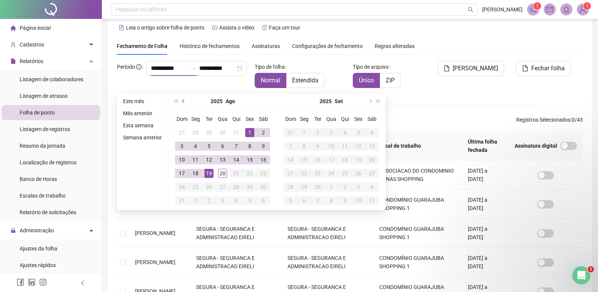
click at [182, 104] on button "prev-year" at bounding box center [184, 101] width 8 height 15
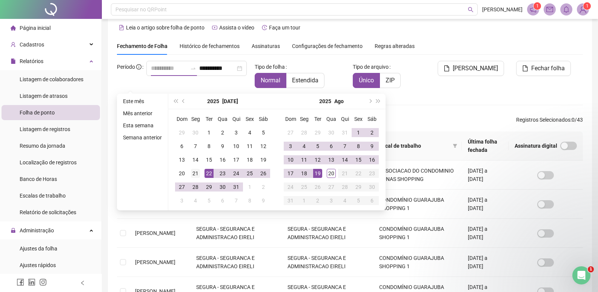
type input "**********"
click at [197, 174] on div "21" at bounding box center [195, 173] width 9 height 9
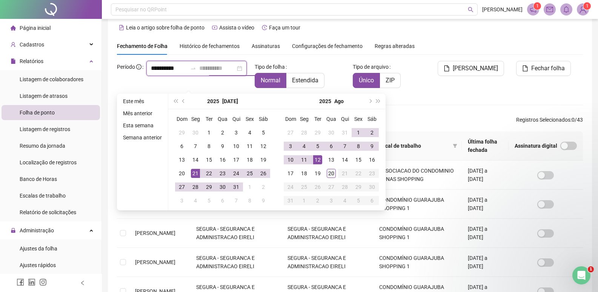
type input "**********"
click at [328, 173] on div "20" at bounding box center [331, 173] width 9 height 9
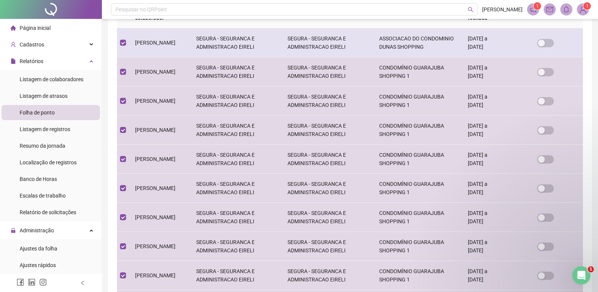
scroll to position [242, 0]
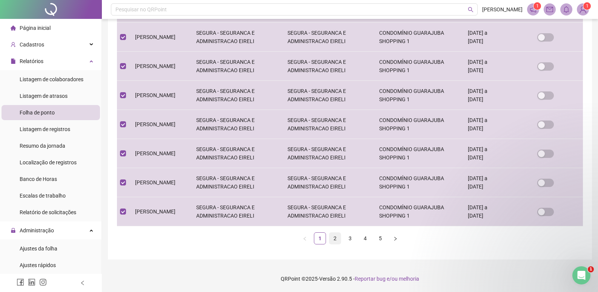
click at [334, 239] on link "2" at bounding box center [334, 237] width 11 height 11
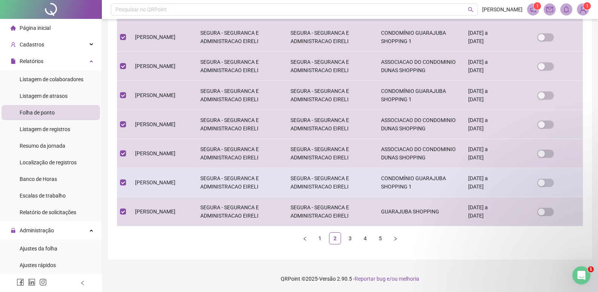
scroll to position [235, 0]
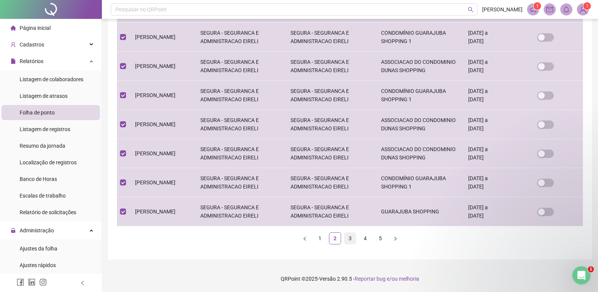
click at [350, 244] on link "3" at bounding box center [349, 237] width 11 height 11
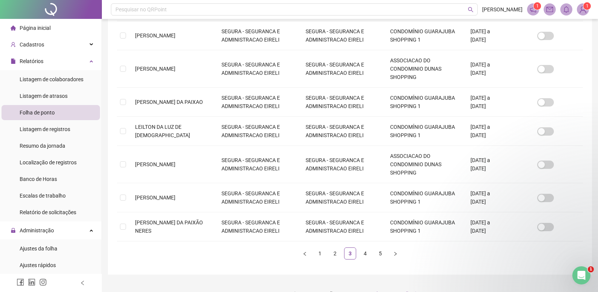
scroll to position [9, 0]
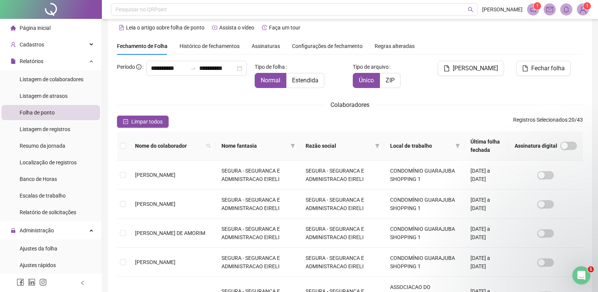
click at [127, 144] on th at bounding box center [123, 145] width 12 height 29
click at [126, 146] on th at bounding box center [123, 145] width 12 height 29
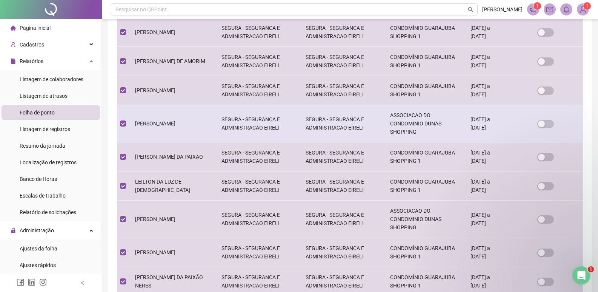
scroll to position [235, 0]
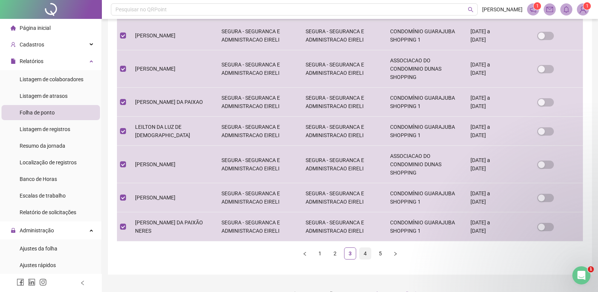
click at [360, 251] on link "4" at bounding box center [365, 252] width 11 height 11
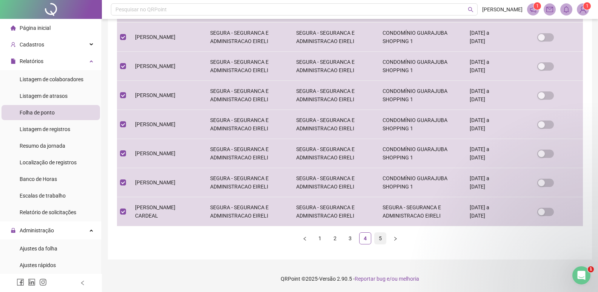
click at [378, 244] on link "5" at bounding box center [380, 237] width 11 height 11
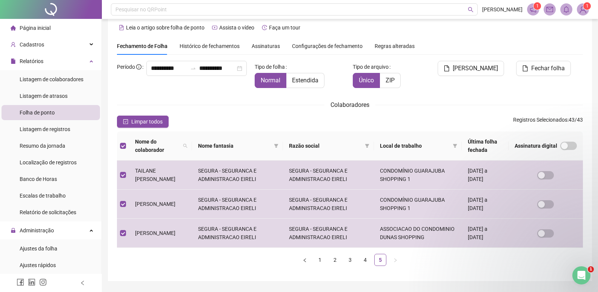
scroll to position [0, 0]
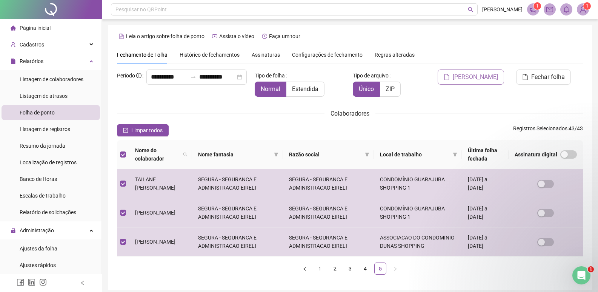
click at [479, 74] on span "[PERSON_NAME]" at bounding box center [475, 76] width 45 height 9
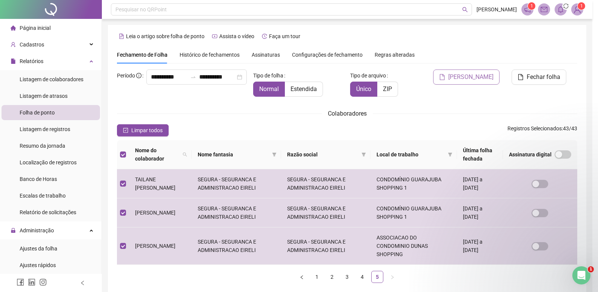
scroll to position [9, 0]
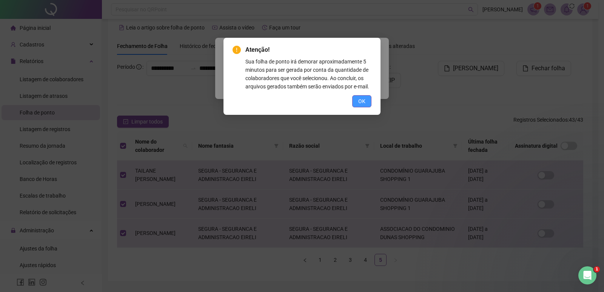
click at [353, 104] on button "OK" at bounding box center [361, 101] width 19 height 12
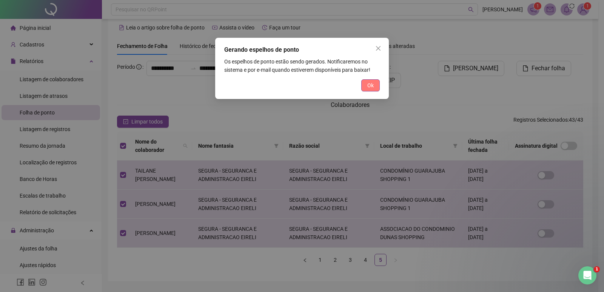
click at [366, 83] on button "Ok" at bounding box center [370, 85] width 18 height 12
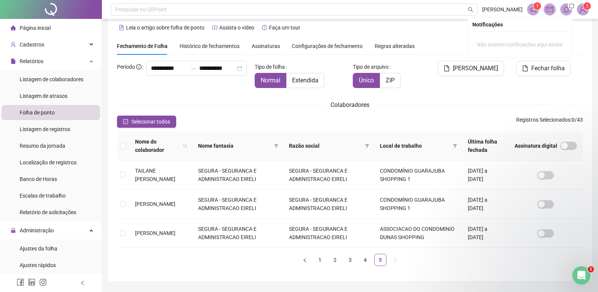
click at [569, 11] on icon "bell" at bounding box center [566, 9] width 7 height 7
click at [582, 12] on img at bounding box center [582, 9] width 11 height 11
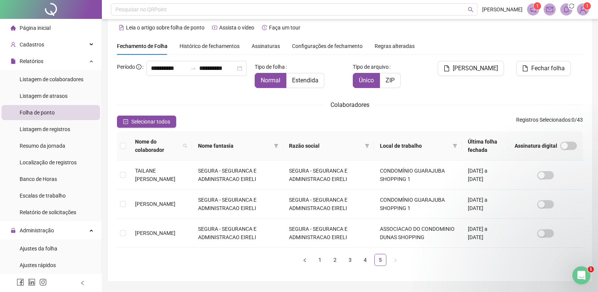
click at [527, 9] on span at bounding box center [533, 9] width 12 height 12
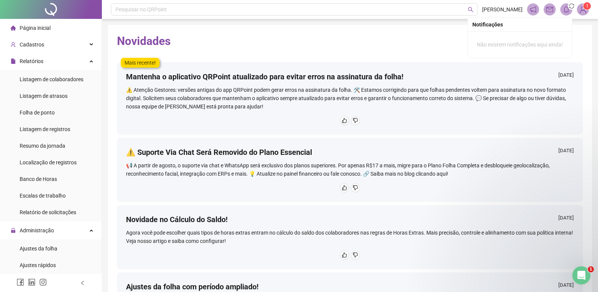
click at [563, 11] on icon "bell" at bounding box center [566, 9] width 7 height 7
click at [466, 60] on div "Mais recente! Mantenha o aplicativo QRPoint atualizado para evitar erros na ass…" at bounding box center [350, 94] width 466 height 80
click at [572, 17] on header "Pesquisar no QRPoint [PERSON_NAME] 1" at bounding box center [350, 9] width 496 height 19
click at [569, 9] on span "sync" at bounding box center [572, 6] width 8 height 8
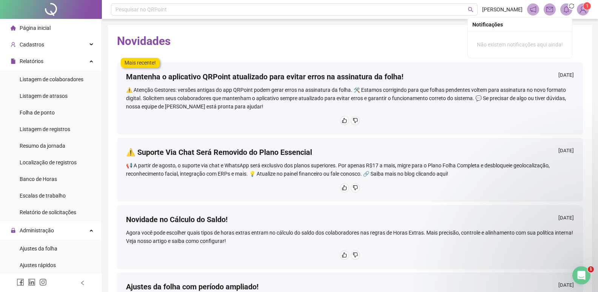
click at [568, 12] on icon "bell" at bounding box center [566, 9] width 7 height 7
click at [569, 10] on icon "bell" at bounding box center [566, 9] width 7 height 7
click at [568, 14] on span at bounding box center [566, 9] width 12 height 12
